Goal: Entertainment & Leisure: Consume media (video, audio)

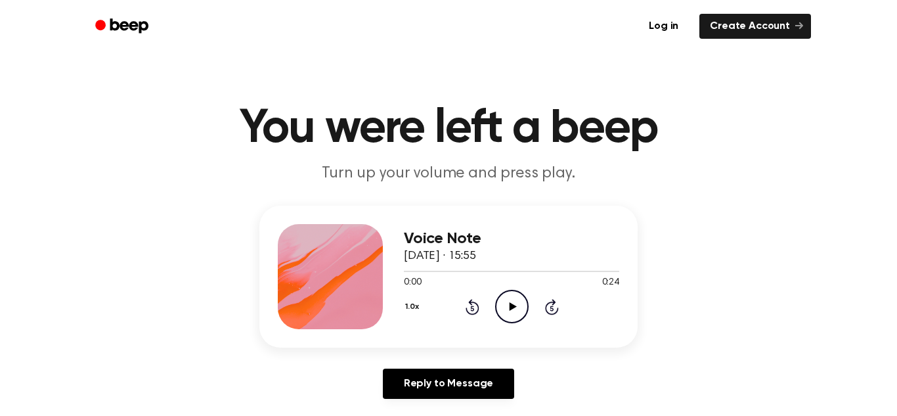
click at [511, 305] on icon at bounding box center [512, 306] width 7 height 9
click at [468, 309] on icon "Rewind 5 seconds" at bounding box center [472, 306] width 14 height 17
click at [503, 303] on icon "Play Audio" at bounding box center [512, 307] width 34 height 34
click at [478, 308] on icon at bounding box center [473, 307] width 14 height 16
click at [514, 309] on icon "Play Audio" at bounding box center [512, 307] width 34 height 34
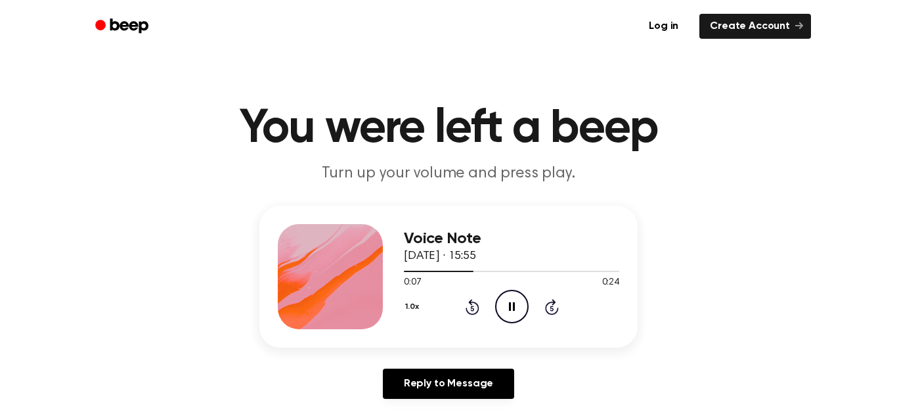
click at [513, 307] on icon at bounding box center [512, 306] width 6 height 9
click at [492, 266] on div at bounding box center [511, 270] width 215 height 11
click at [473, 305] on icon "Rewind 5 seconds" at bounding box center [472, 306] width 14 height 17
click at [472, 304] on icon "Rewind 5 seconds" at bounding box center [472, 306] width 14 height 17
